Goal: Task Accomplishment & Management: Complete application form

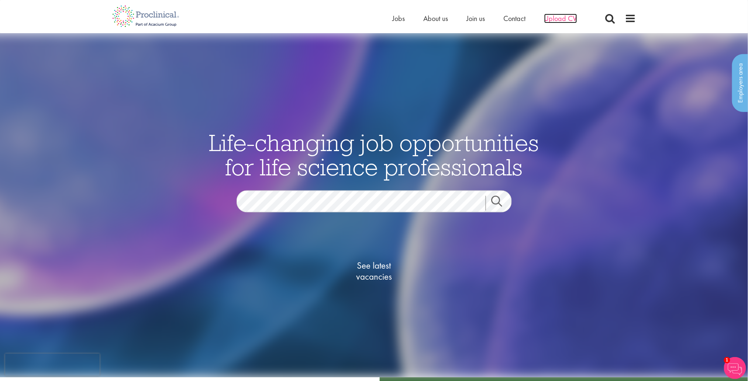
click at [569, 17] on span "Upload CV" at bounding box center [560, 19] width 33 height 10
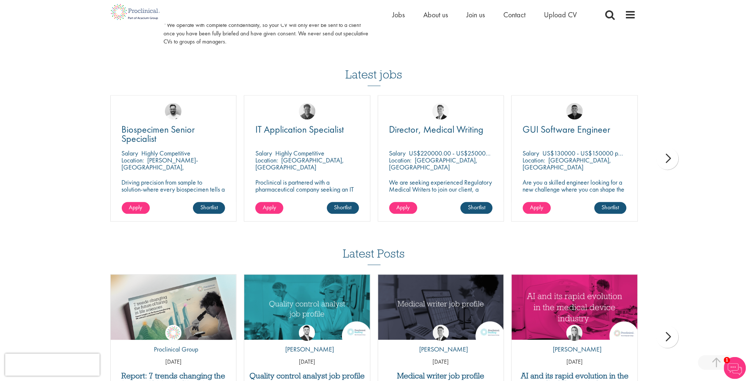
scroll to position [615, 0]
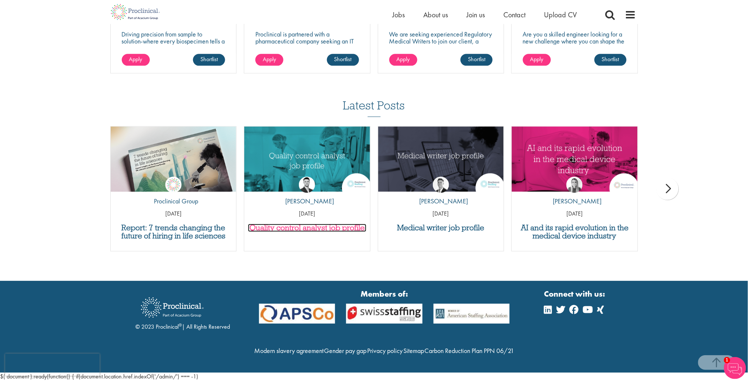
click at [321, 228] on h3 "Quality control analyst job profile" at bounding box center [307, 228] width 118 height 8
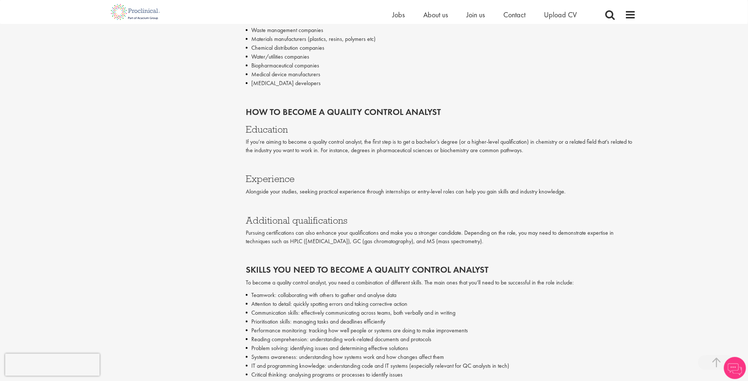
scroll to position [898, 0]
